Goal: Book appointment/travel/reservation

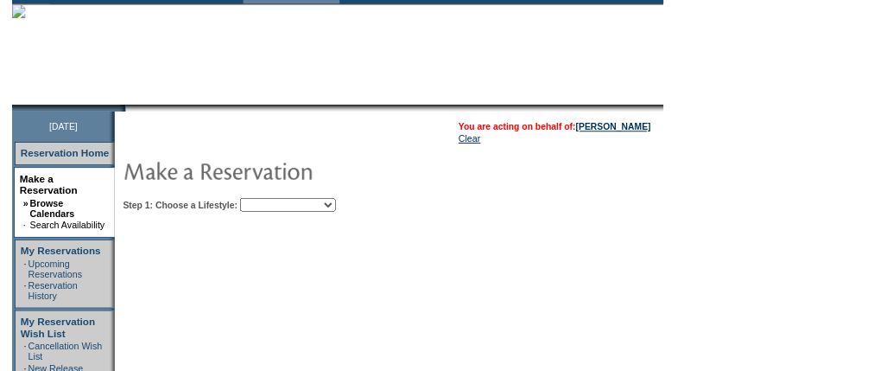
scroll to position [138, 0]
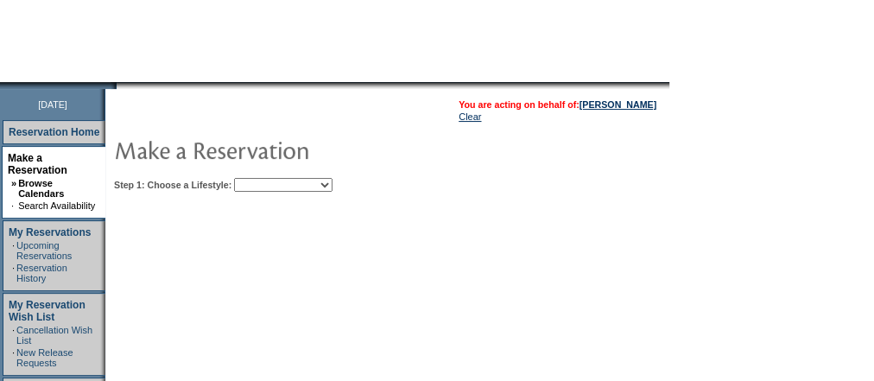
click at [333, 185] on select "Beach Leisure Metropolitan Mountain OIAL for Adventure OIAL for Couples OIAL fo…" at bounding box center [283, 185] width 98 height 14
select select "Beach"
click at [263, 178] on select "Beach Leisure Metropolitan Mountain OIAL for Adventure OIAL for Couples OIAL fo…" at bounding box center [283, 185] width 98 height 14
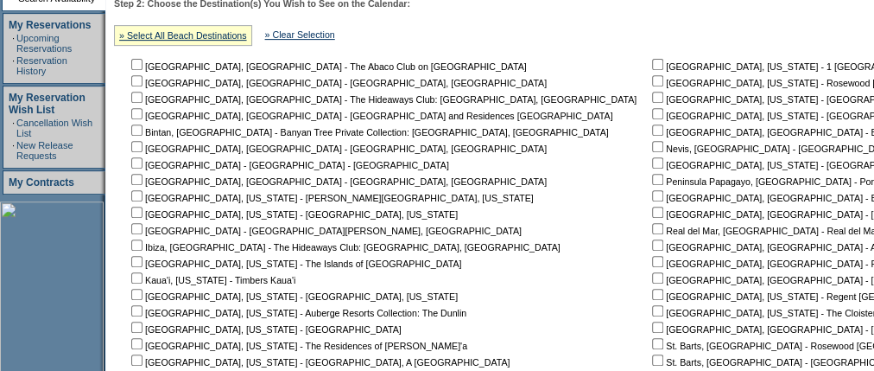
scroll to position [622, 0]
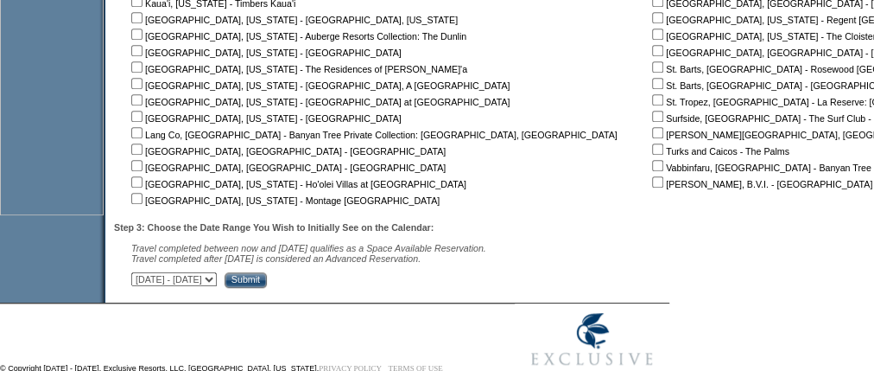
click at [652, 82] on input "checkbox" at bounding box center [657, 83] width 11 height 11
checkbox input "true"
click at [217, 279] on select "[DATE] - [DATE] [DATE] - [DATE] [DATE] - [DATE] [DATE] - [DATE] [DATE] - [DATE]…" at bounding box center [174, 279] width 86 height 14
click at [217, 280] on select "[DATE] - [DATE] [DATE] - [DATE] [DATE] - [DATE] [DATE] - [DATE] [DATE] - [DATE]…" at bounding box center [174, 279] width 86 height 14
select select "[DATE]|[DATE]"
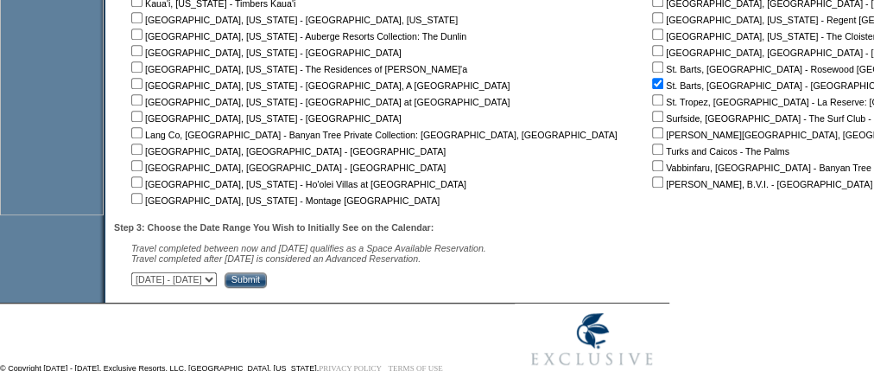
click at [140, 275] on select "[DATE] - [DATE] [DATE] - [DATE] [DATE] - [DATE] [DATE] - [DATE] [DATE] - [DATE]…" at bounding box center [174, 279] width 86 height 14
click at [267, 278] on input "Submit" at bounding box center [246, 280] width 42 height 16
